Goal: Entertainment & Leisure: Consume media (video, audio)

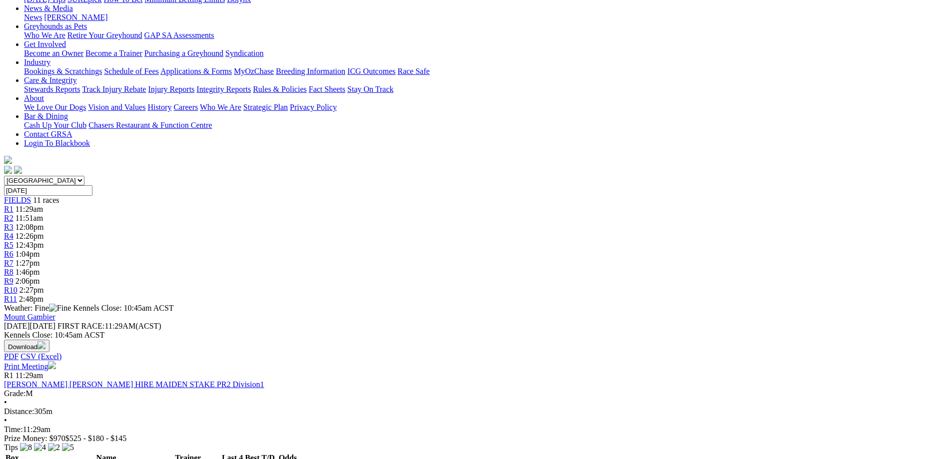
scroll to position [150, 0]
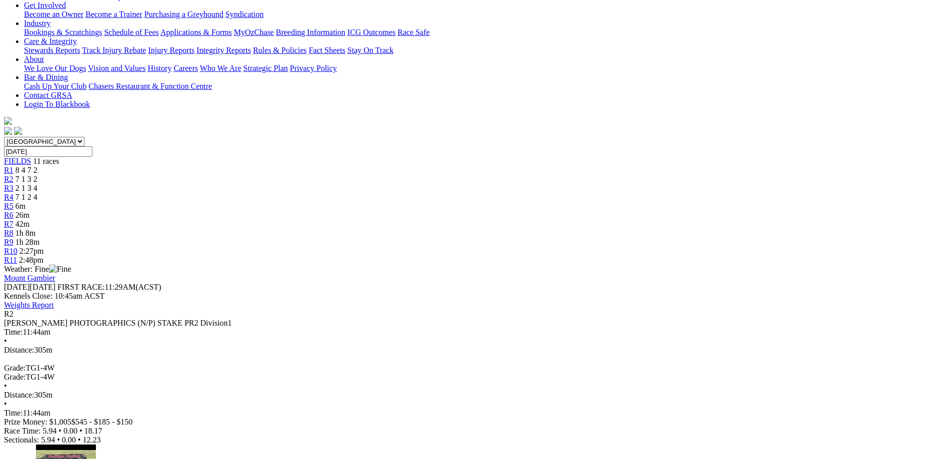
scroll to position [200, 0]
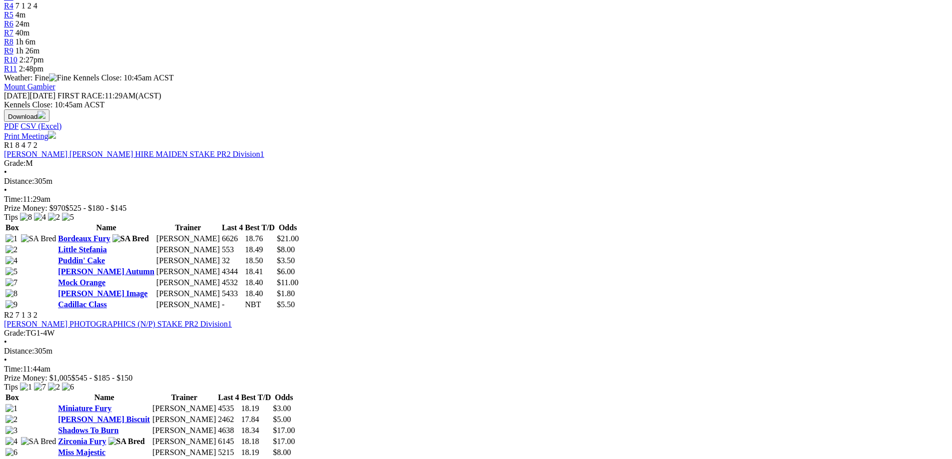
scroll to position [350, 0]
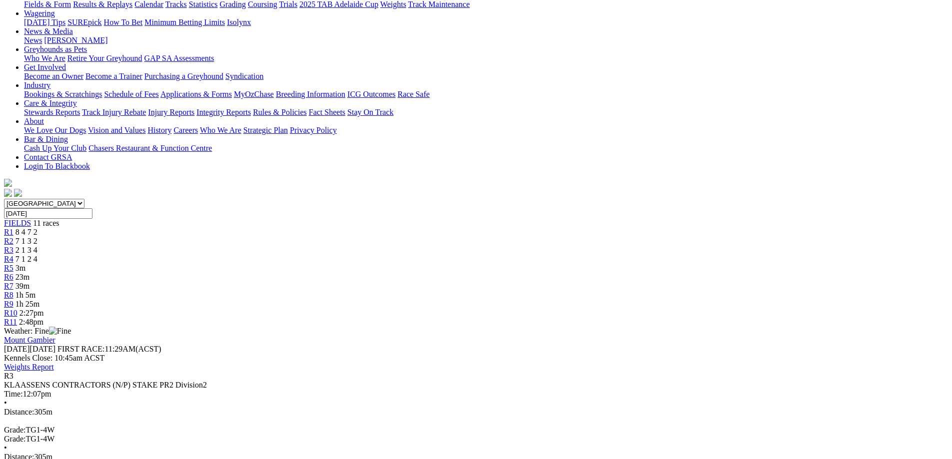
scroll to position [150, 0]
